Goal: Transaction & Acquisition: Download file/media

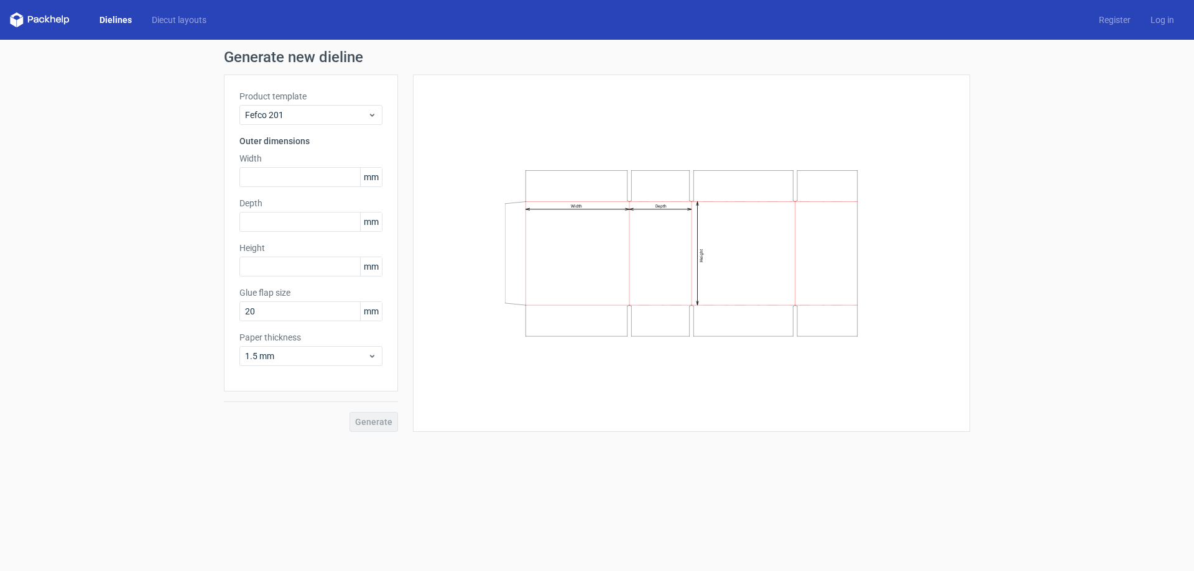
click at [116, 19] on link "Dielines" at bounding box center [116, 20] width 52 height 12
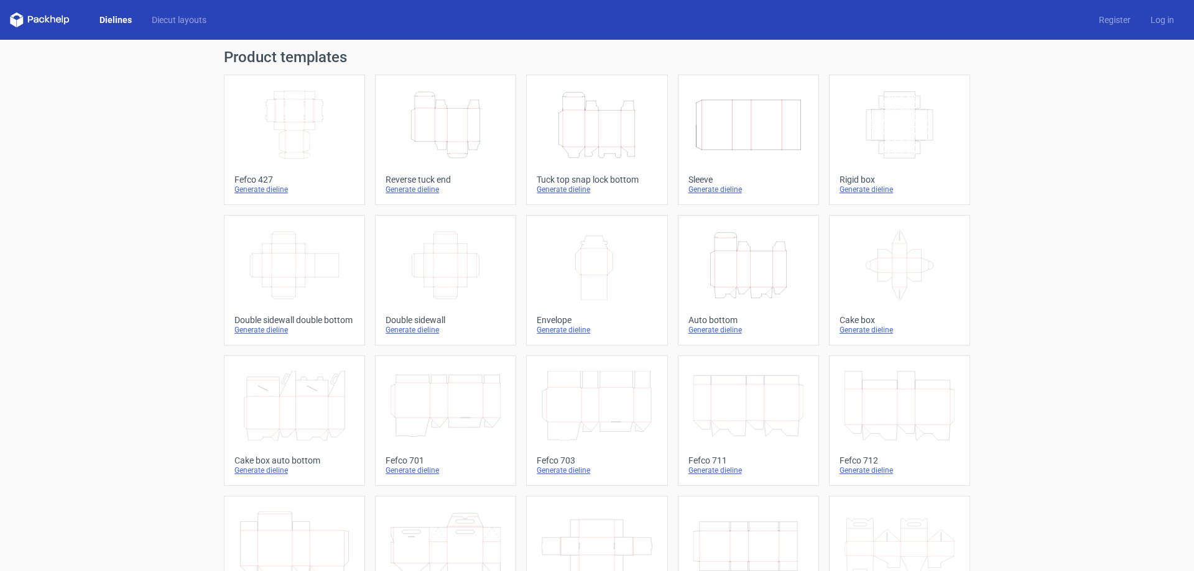
click at [461, 131] on icon "Height Depth Width" at bounding box center [445, 125] width 110 height 70
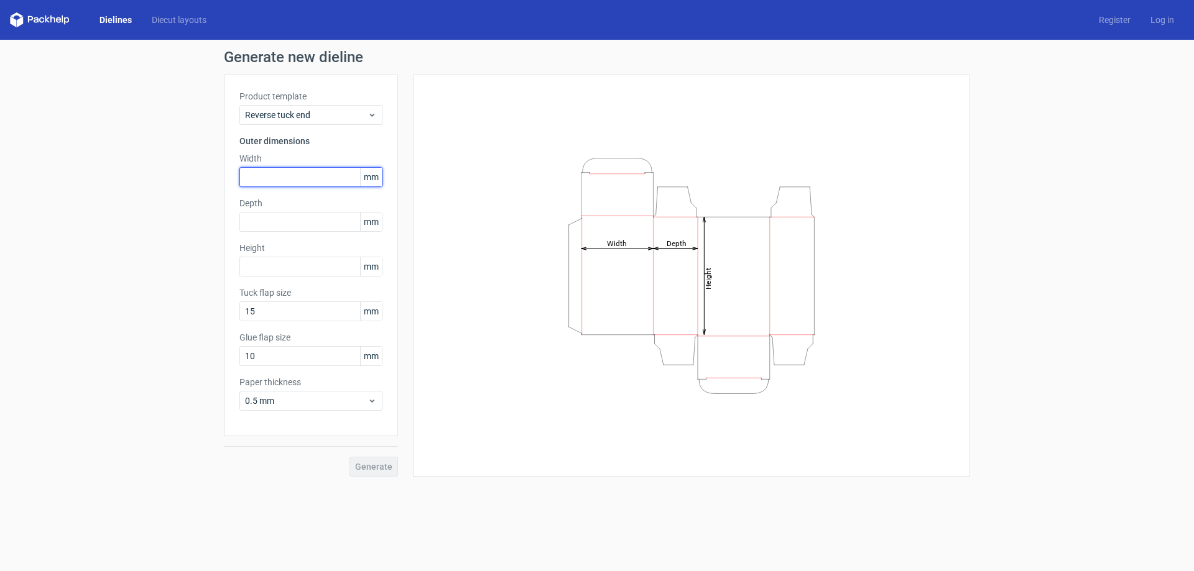
click at [272, 179] on input "text" at bounding box center [310, 177] width 143 height 20
type input "96"
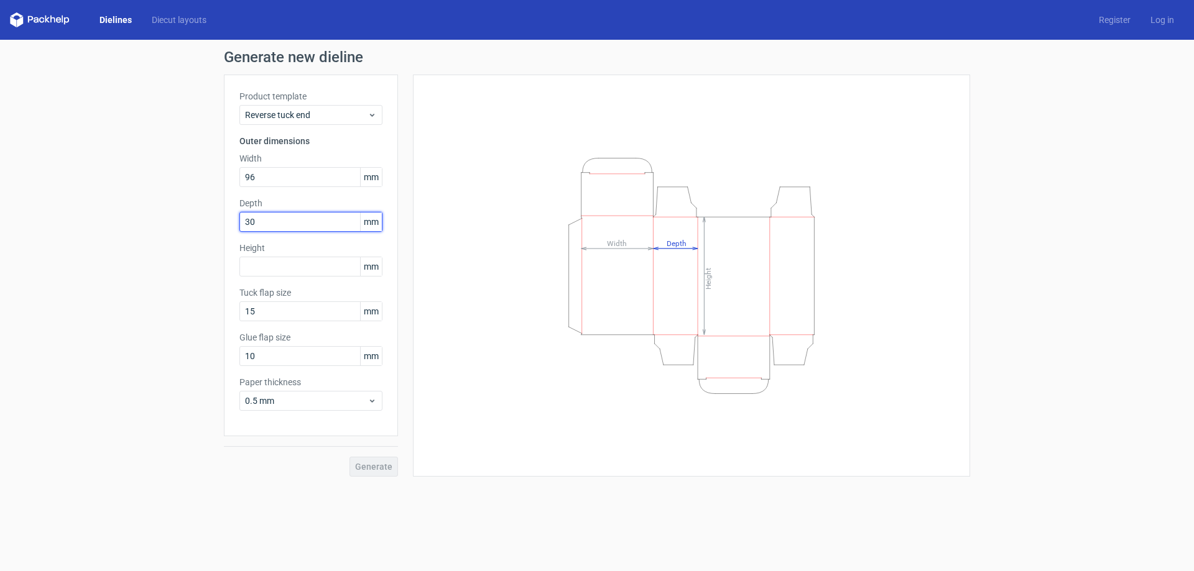
type input "30"
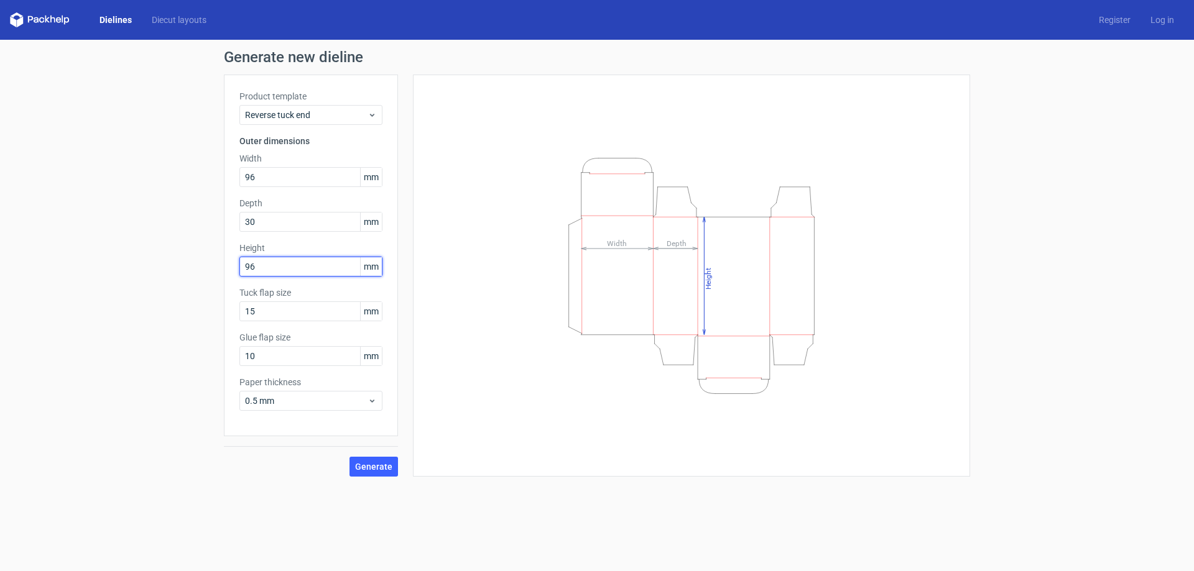
type input "96"
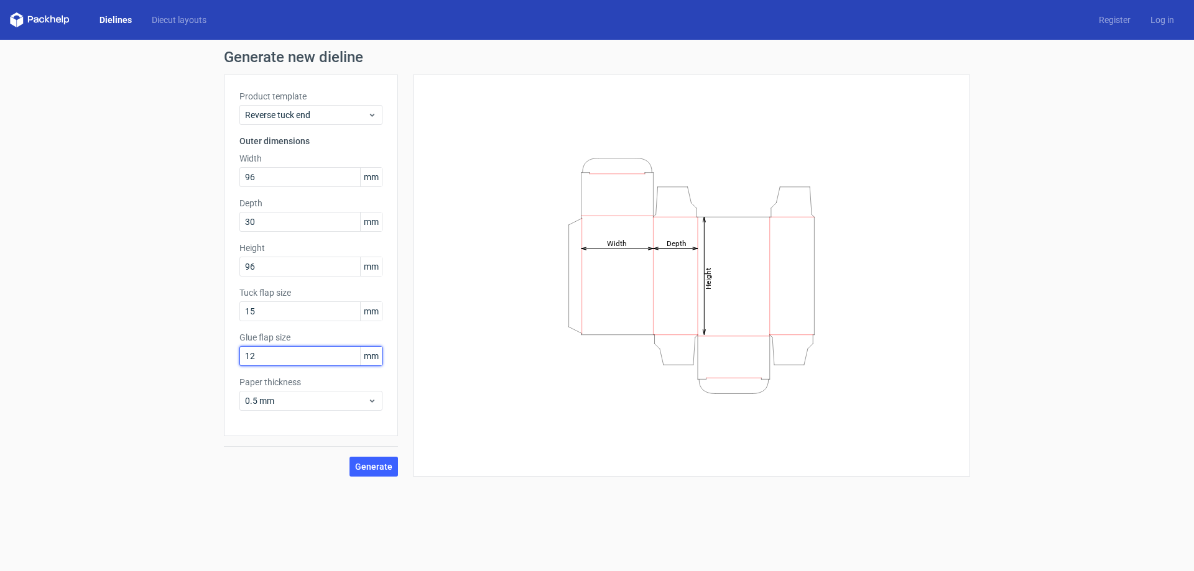
type input "12"
click at [372, 404] on icon at bounding box center [371, 401] width 9 height 10
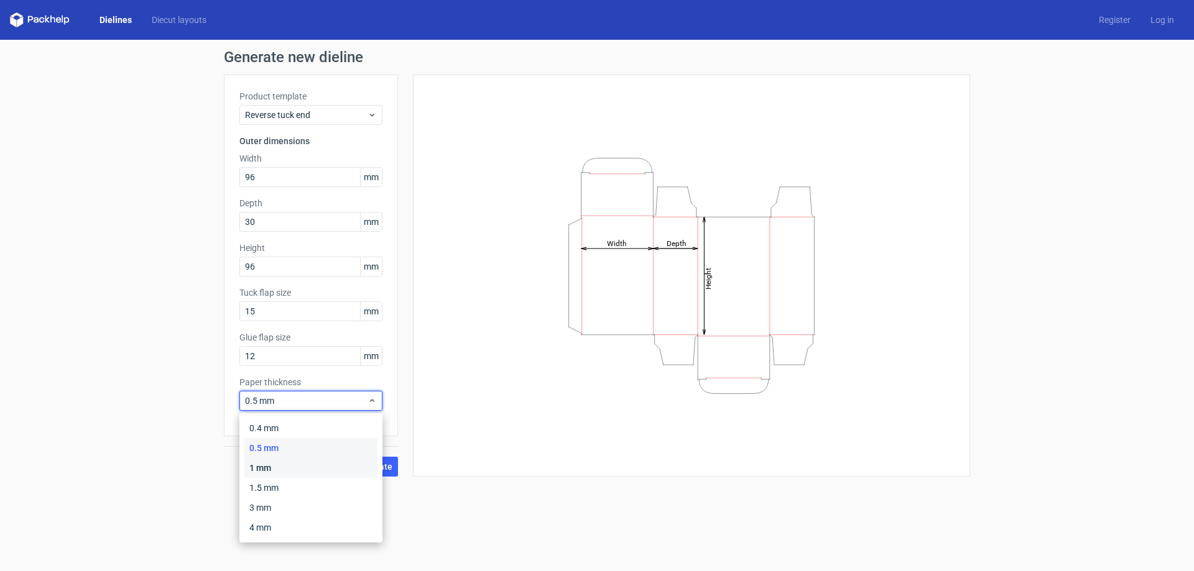
click at [295, 466] on div "1 mm" at bounding box center [310, 468] width 133 height 20
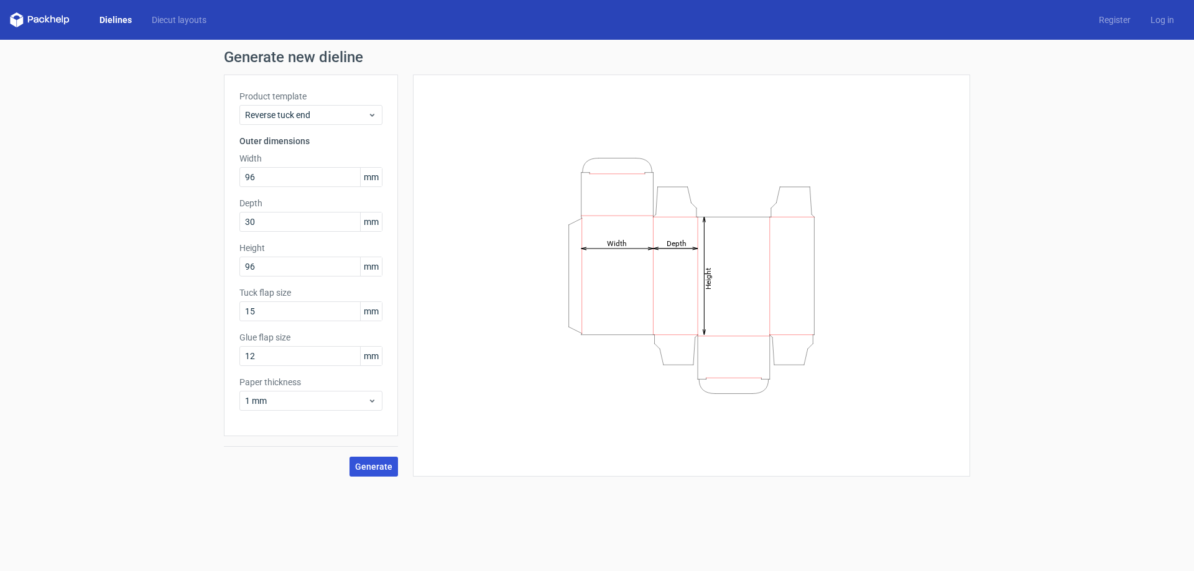
click at [379, 469] on span "Generate" at bounding box center [373, 467] width 37 height 9
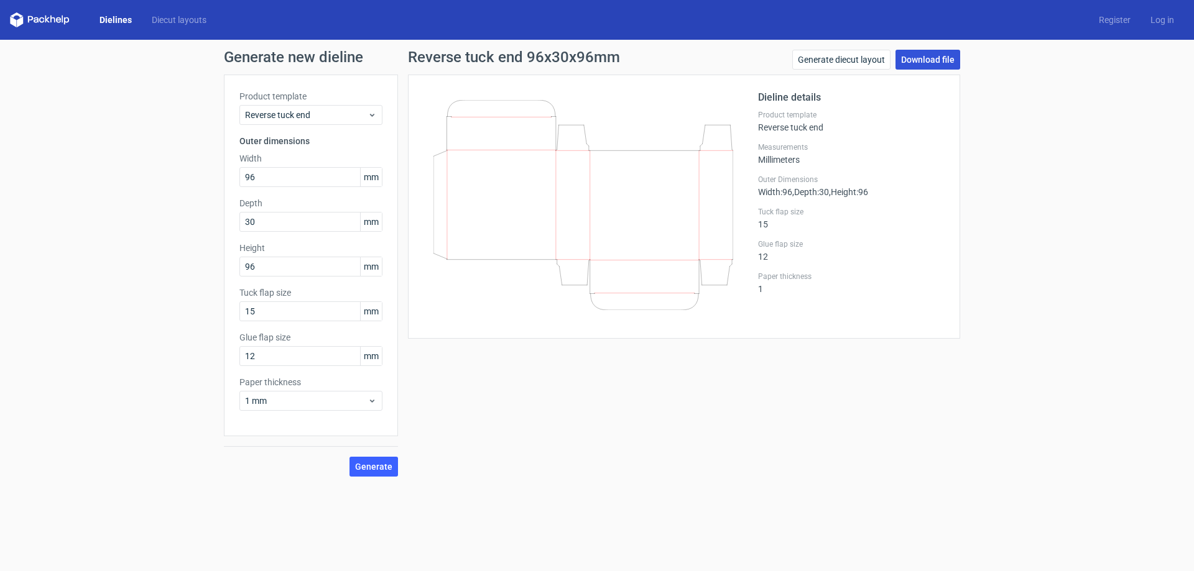
click at [927, 55] on link "Download file" at bounding box center [927, 60] width 65 height 20
